Goal: Navigation & Orientation: Find specific page/section

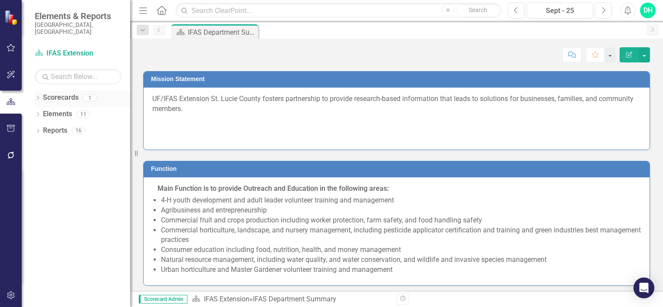
click at [63, 93] on link "Scorecards" at bounding box center [61, 98] width 36 height 10
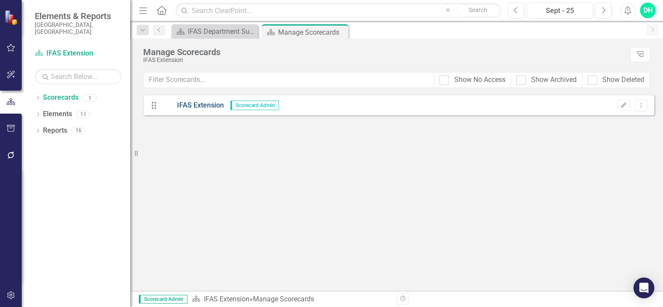
click at [193, 106] on link "IFAS Extension" at bounding box center [193, 106] width 62 height 10
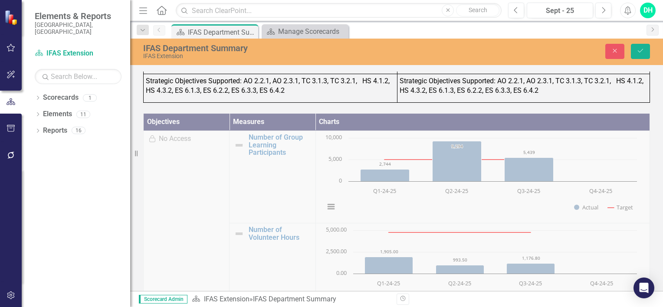
scroll to position [912, 0]
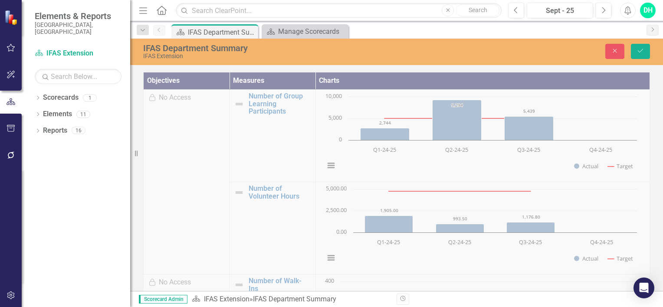
click at [339, 154] on div "Objectives Measures Charts Locked No Access Number of Group Learning Participan…" at bounding box center [397, 193] width 520 height 263
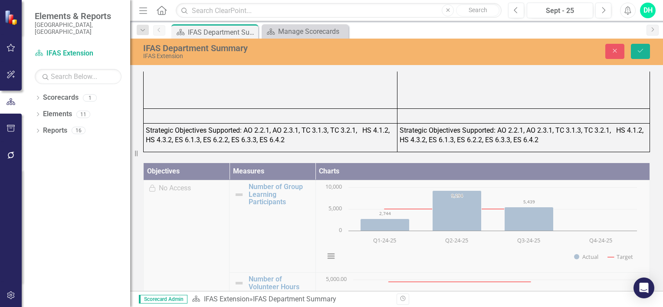
scroll to position [738, 0]
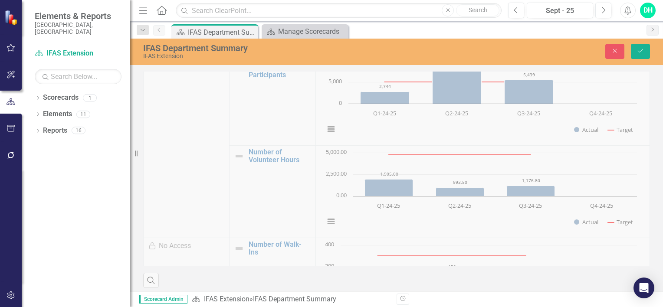
scroll to position [952, 0]
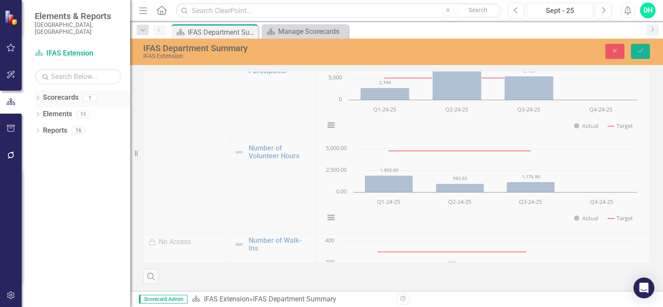
click at [63, 93] on link "Scorecards" at bounding box center [61, 98] width 36 height 10
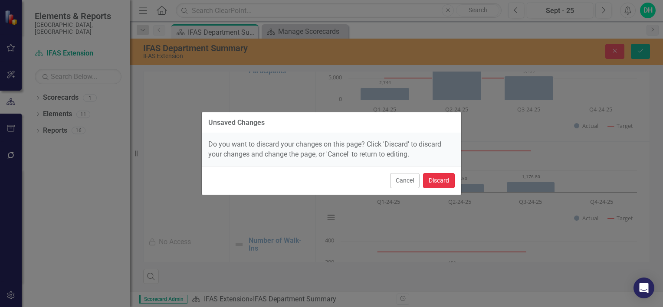
click at [428, 180] on button "Discard" at bounding box center [439, 180] width 32 height 15
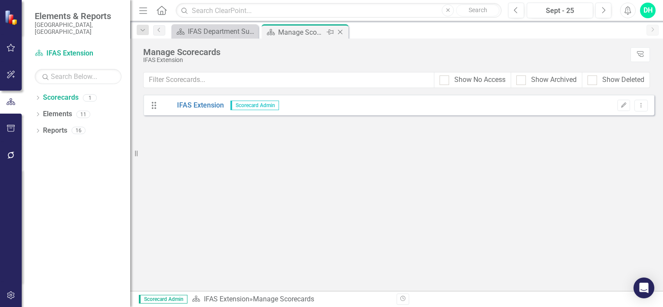
click at [317, 33] on div "Manage Scorecards" at bounding box center [301, 32] width 46 height 11
click at [194, 104] on link "IFAS Extension" at bounding box center [193, 106] width 62 height 10
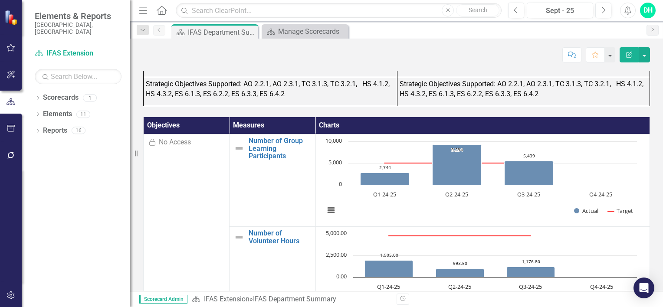
scroll to position [695, 0]
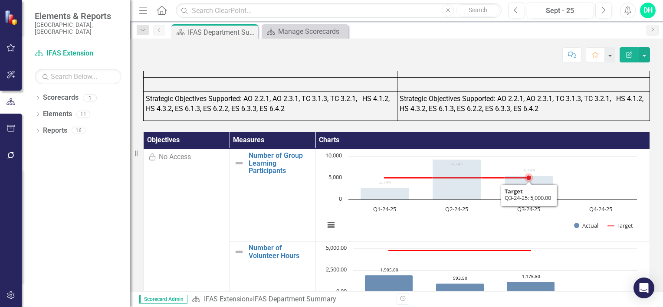
click at [594, 190] on rect "Interactive chart" at bounding box center [480, 195] width 321 height 87
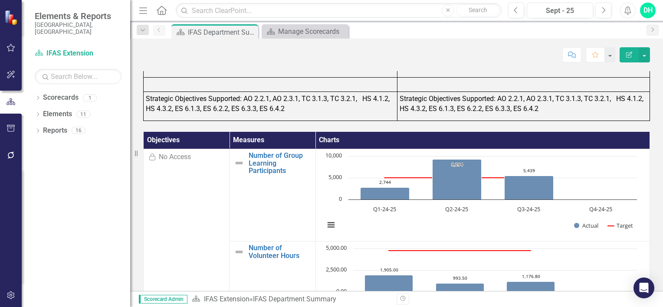
click at [56, 165] on div "Dropdown Scorecards 1 IFAS Extension Dropdown Elements 11 Dropdown Objective Ob…" at bounding box center [76, 199] width 109 height 217
click at [49, 126] on link "Reports" at bounding box center [55, 131] width 24 height 10
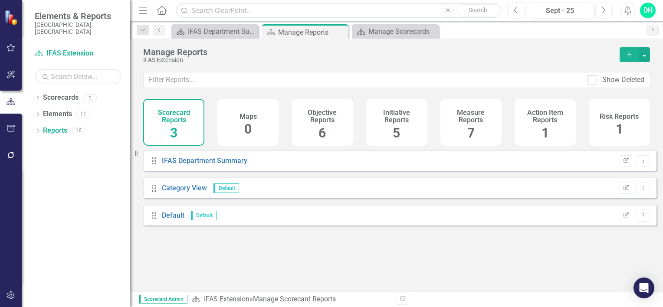
click at [625, 124] on div "Risk Reports 1" at bounding box center [619, 122] width 61 height 47
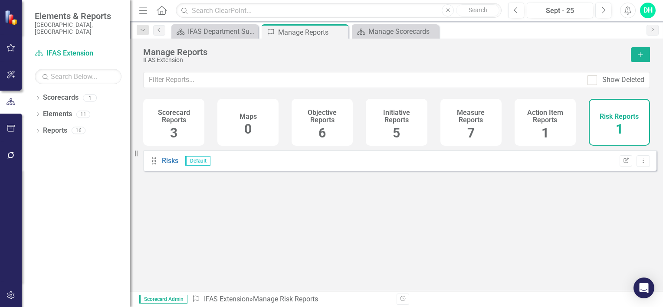
click at [625, 124] on div "Risk Reports 1" at bounding box center [619, 122] width 61 height 47
click at [169, 165] on link "Risks" at bounding box center [170, 161] width 16 height 8
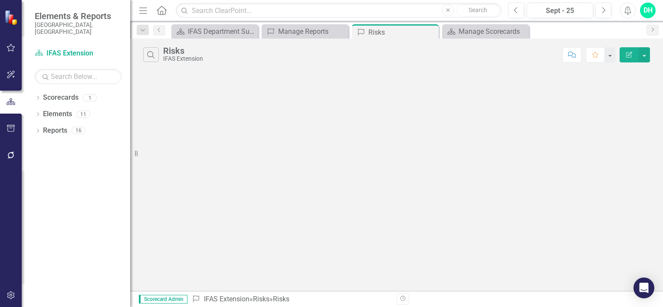
click at [179, 52] on div "Risks" at bounding box center [183, 51] width 40 height 10
drag, startPoint x: 179, startPoint y: 52, endPoint x: 201, endPoint y: 109, distance: 61.6
click at [201, 109] on div "Search Risks IFAS Extension Comment Favorite Edit Report" at bounding box center [396, 165] width 533 height 253
click at [135, 155] on icon at bounding box center [136, 154] width 3 height 6
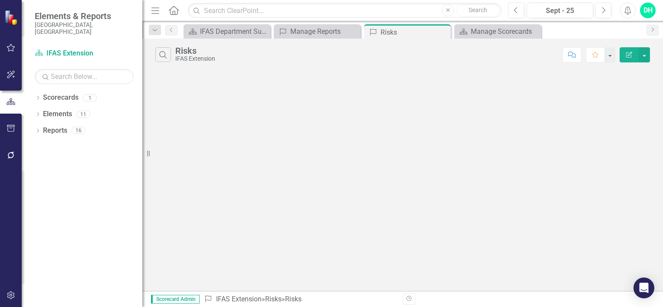
drag, startPoint x: 135, startPoint y: 155, endPoint x: 142, endPoint y: 150, distance: 8.2
click at [142, 150] on div "Resize" at bounding box center [145, 153] width 7 height 307
click at [362, 122] on div "Search Risks IFAS Extension Comment Favorite Edit Report" at bounding box center [402, 165] width 521 height 253
click at [521, 35] on div "Manage Scorecards" at bounding box center [499, 31] width 57 height 11
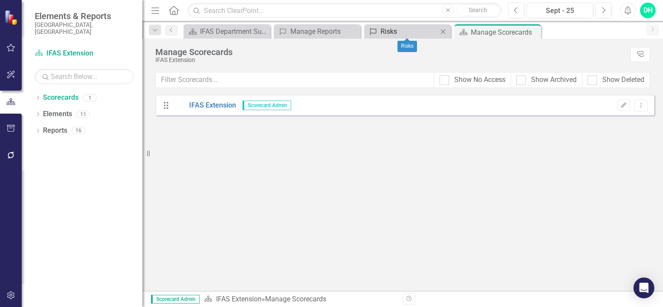
click at [420, 34] on div "Risks" at bounding box center [409, 31] width 57 height 11
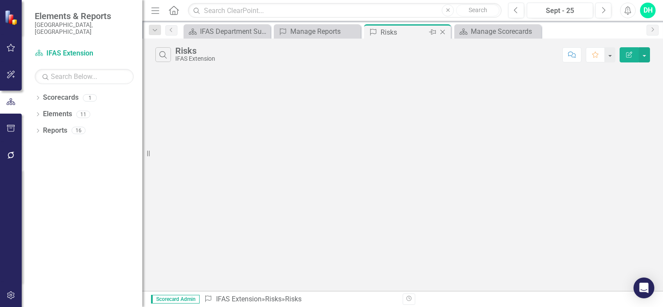
click at [444, 29] on icon "Close" at bounding box center [442, 32] width 9 height 7
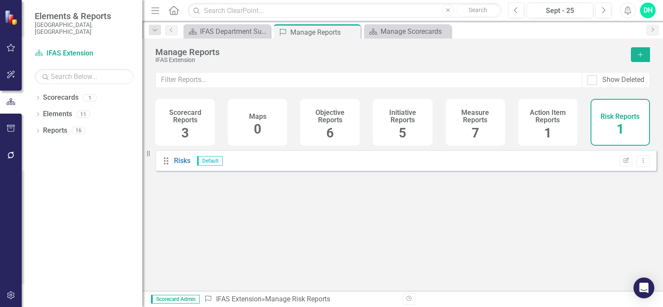
click at [543, 124] on h4 "Action Item Reports" at bounding box center [548, 116] width 49 height 15
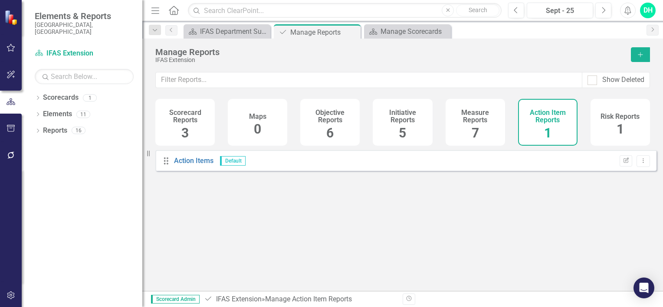
click at [545, 112] on h4 "Action Item Reports" at bounding box center [548, 116] width 49 height 15
click at [192, 165] on link "Action Items" at bounding box center [194, 161] width 40 height 8
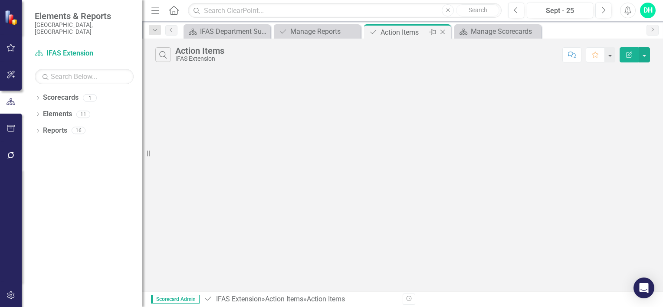
click at [443, 29] on icon "Close" at bounding box center [442, 32] width 9 height 7
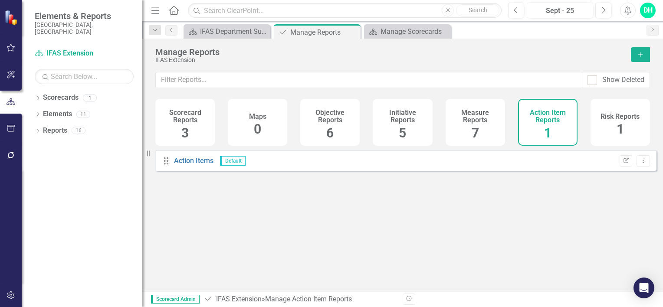
click at [238, 231] on div "Drag Action Items Default Edit Report Dropdown Menu" at bounding box center [402, 217] width 521 height 135
click at [445, 33] on icon "Close" at bounding box center [443, 31] width 9 height 7
click at [350, 33] on icon "Close" at bounding box center [352, 32] width 9 height 7
